Goal: Transaction & Acquisition: Purchase product/service

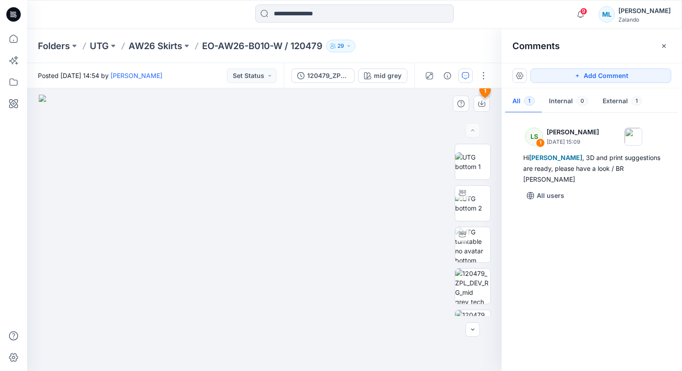
click at [356, 208] on img at bounding box center [264, 233] width 451 height 277
click at [346, 246] on img at bounding box center [264, 233] width 451 height 277
click at [365, 224] on img at bounding box center [264, 233] width 451 height 277
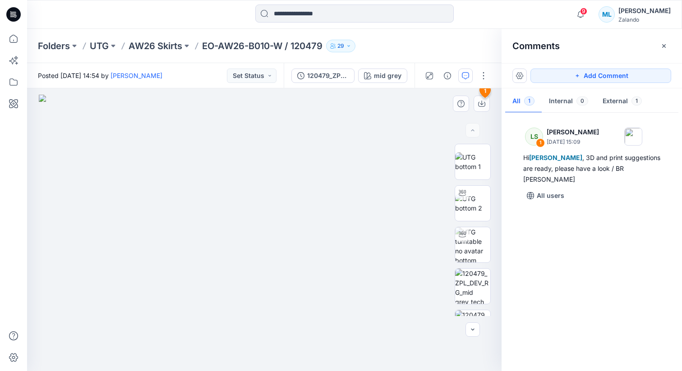
click at [365, 224] on img at bounding box center [264, 233] width 451 height 277
click at [362, 264] on img at bounding box center [264, 233] width 451 height 277
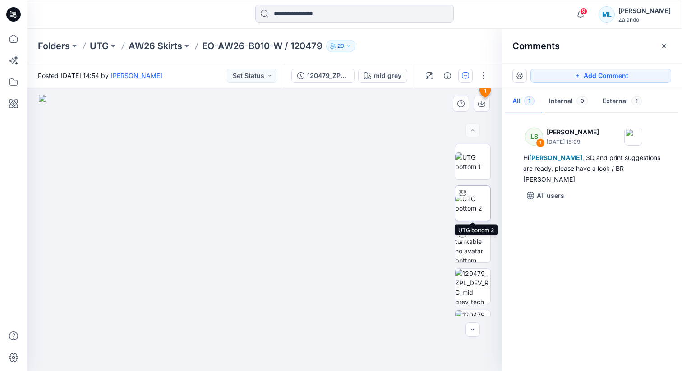
click at [476, 207] on img at bounding box center [472, 203] width 35 height 19
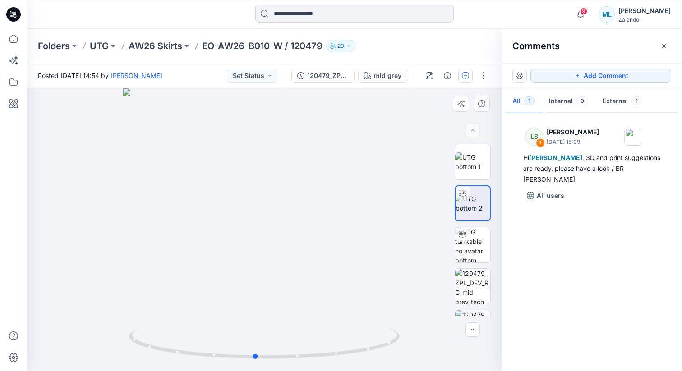
drag, startPoint x: 285, startPoint y: 189, endPoint x: 276, endPoint y: 198, distance: 12.8
click at [276, 198] on div at bounding box center [264, 229] width 475 height 283
click at [481, 287] on img at bounding box center [472, 286] width 35 height 35
